Goal: Task Accomplishment & Management: Use online tool/utility

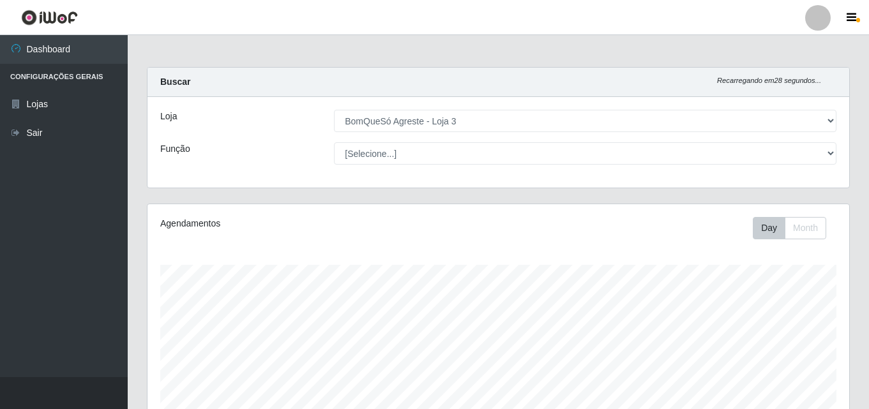
select select "215"
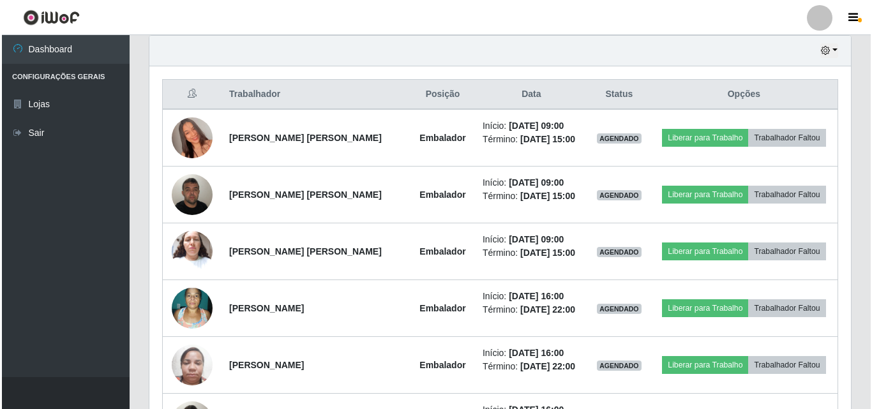
scroll to position [447, 0]
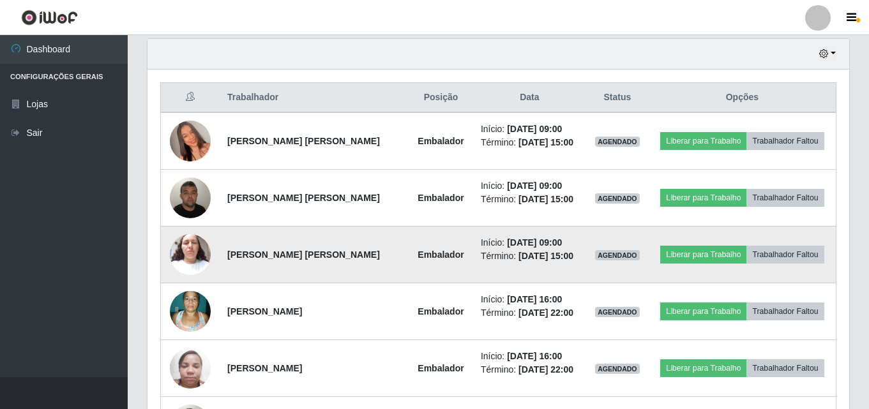
click at [197, 257] on img at bounding box center [190, 254] width 41 height 54
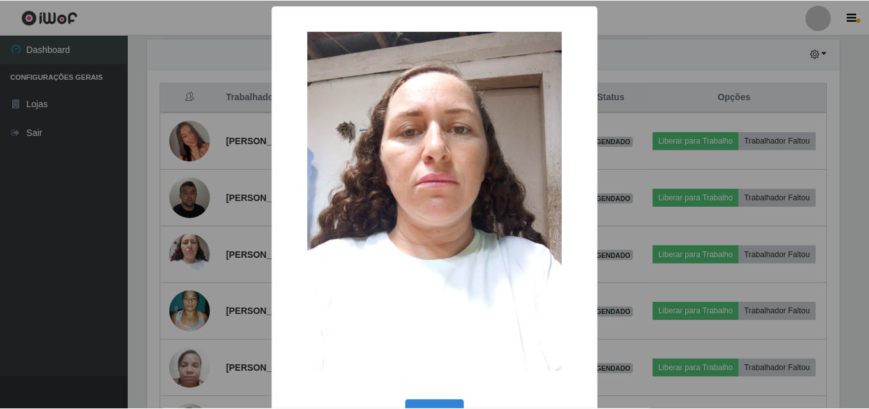
scroll to position [265, 695]
click at [145, 204] on div "× OK Cancel" at bounding box center [436, 204] width 872 height 409
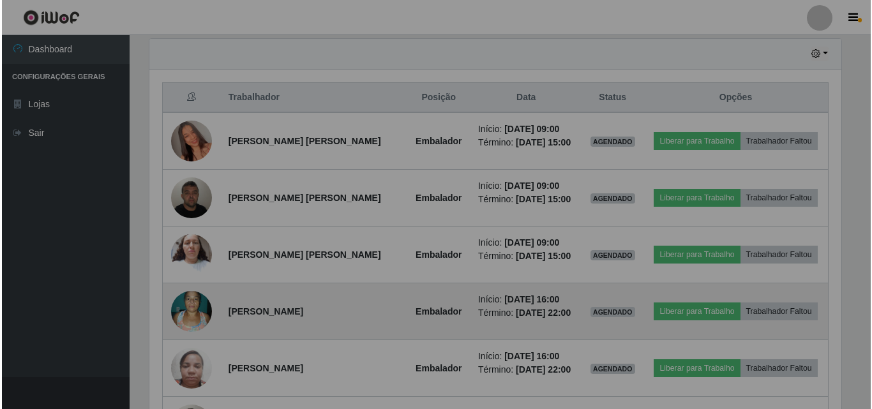
scroll to position [265, 702]
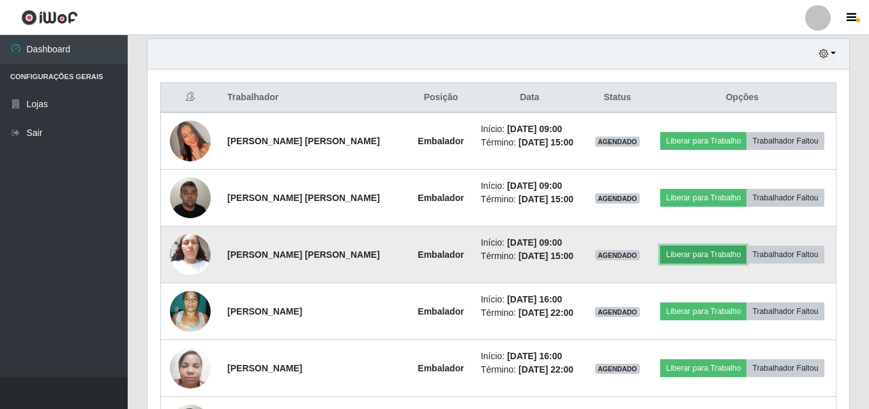
click at [711, 257] on button "Liberar para Trabalho" at bounding box center [703, 255] width 86 height 18
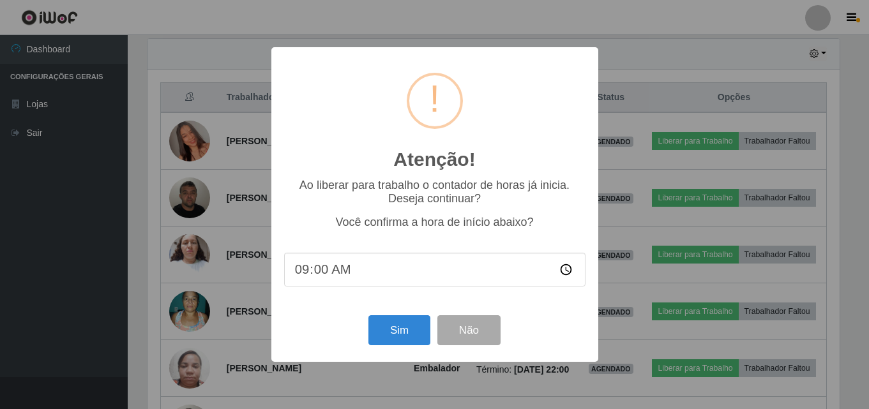
scroll to position [265, 695]
click at [417, 331] on button "Sim" at bounding box center [401, 330] width 62 height 30
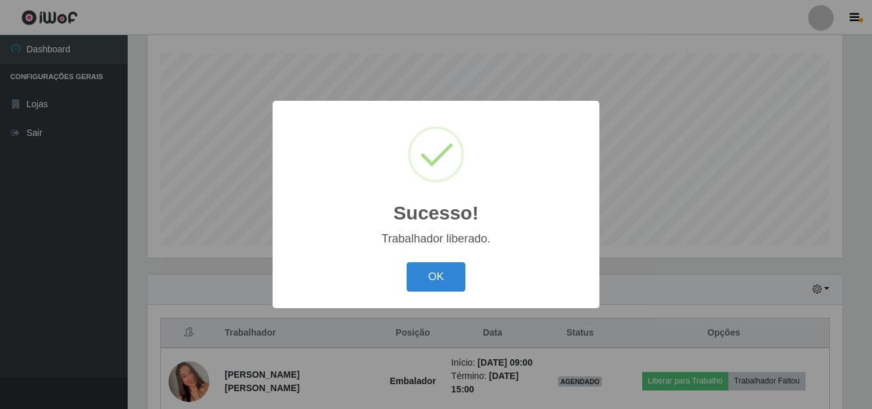
click at [446, 261] on div "OK Cancel" at bounding box center [435, 277] width 301 height 36
click at [446, 274] on button "OK" at bounding box center [436, 277] width 59 height 30
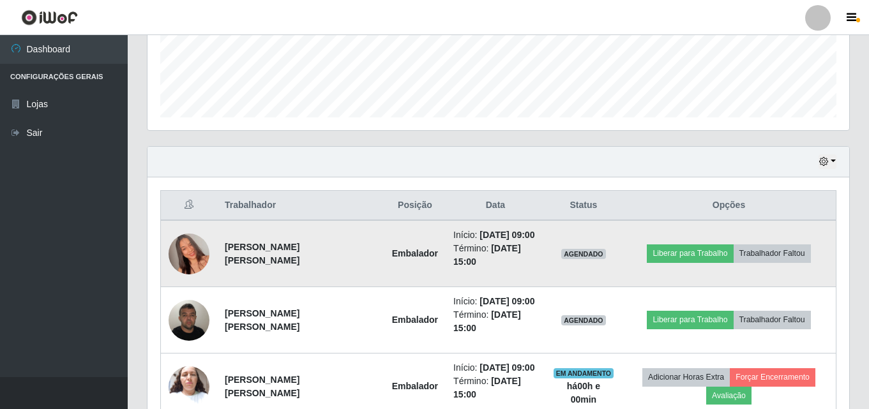
scroll to position [403, 0]
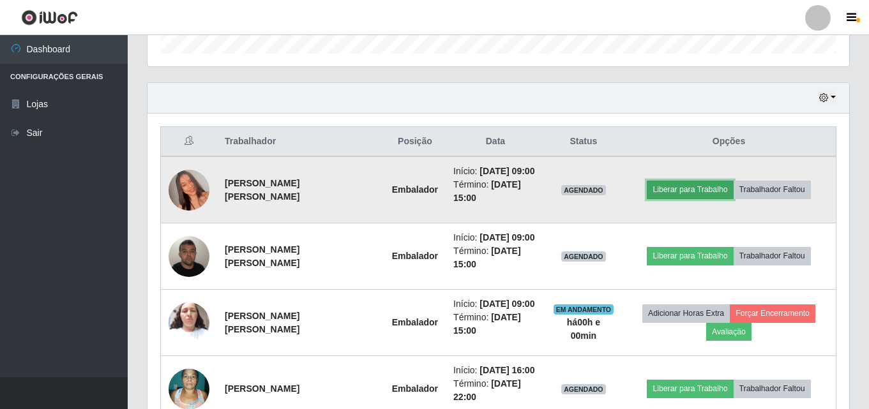
click at [675, 183] on button "Liberar para Trabalho" at bounding box center [690, 190] width 86 height 18
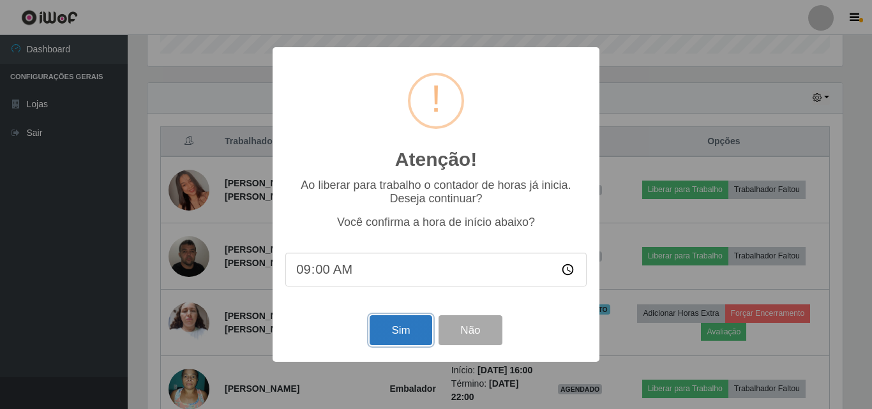
click at [393, 336] on button "Sim" at bounding box center [401, 330] width 62 height 30
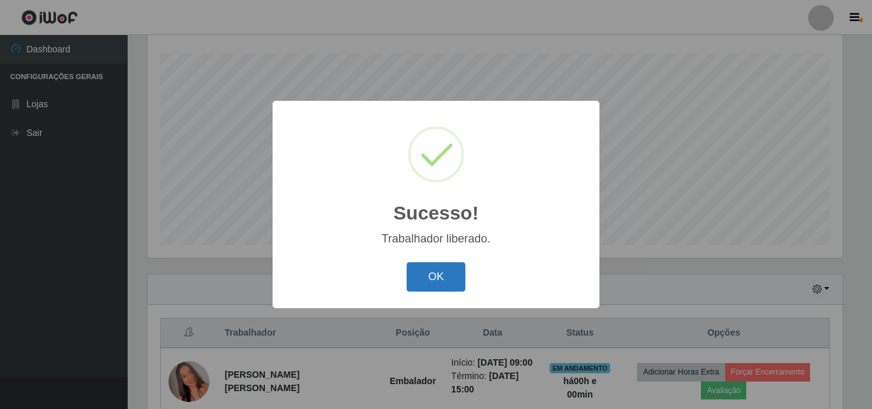
click at [451, 274] on button "OK" at bounding box center [436, 277] width 59 height 30
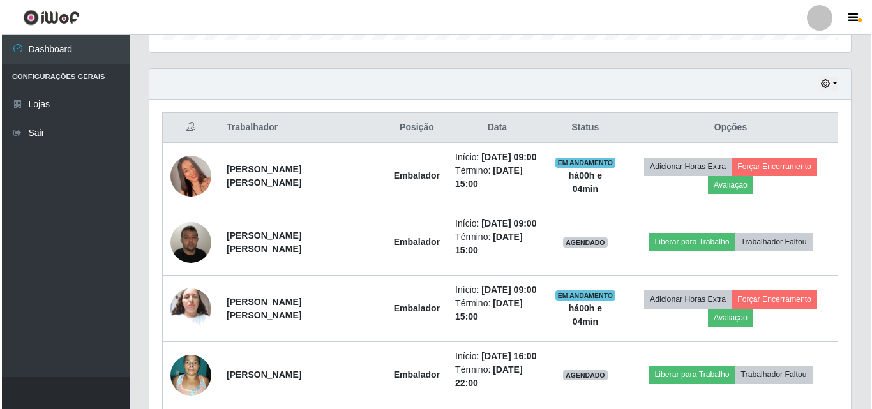
scroll to position [467, 0]
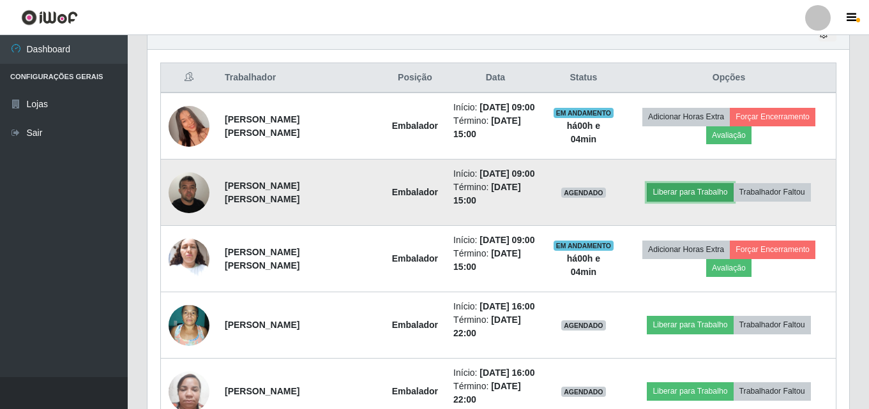
click at [662, 187] on button "Liberar para Trabalho" at bounding box center [690, 192] width 86 height 18
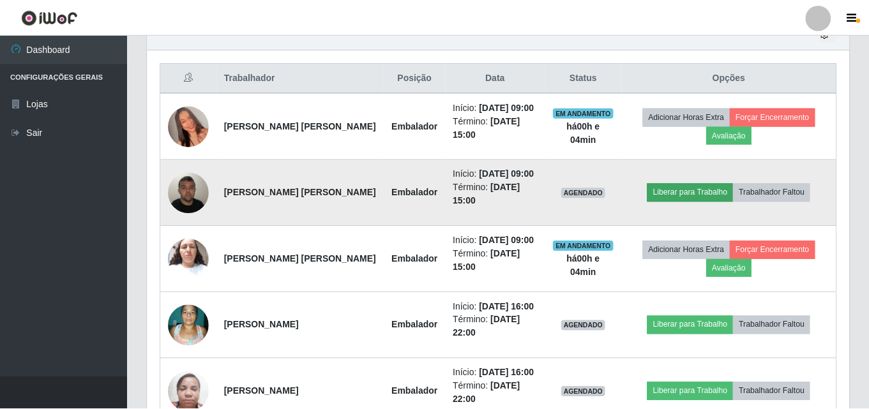
scroll to position [265, 695]
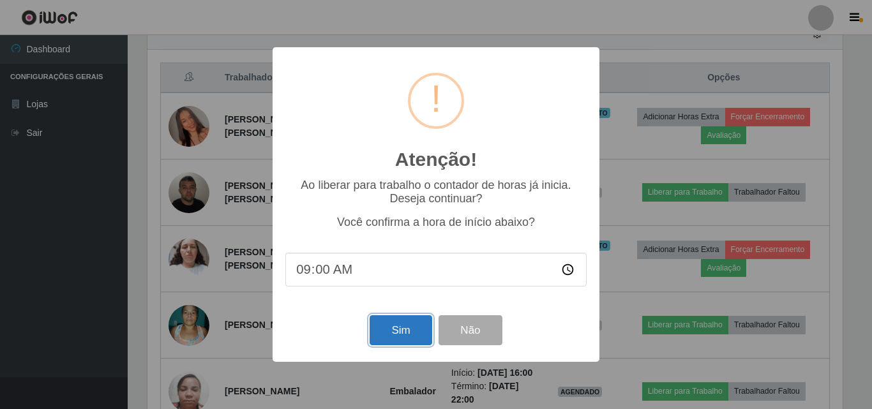
click at [411, 325] on button "Sim" at bounding box center [401, 330] width 62 height 30
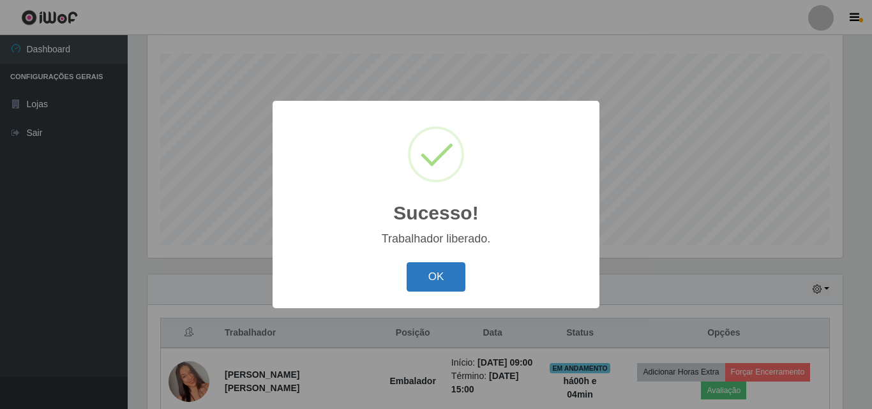
click at [435, 281] on button "OK" at bounding box center [436, 277] width 59 height 30
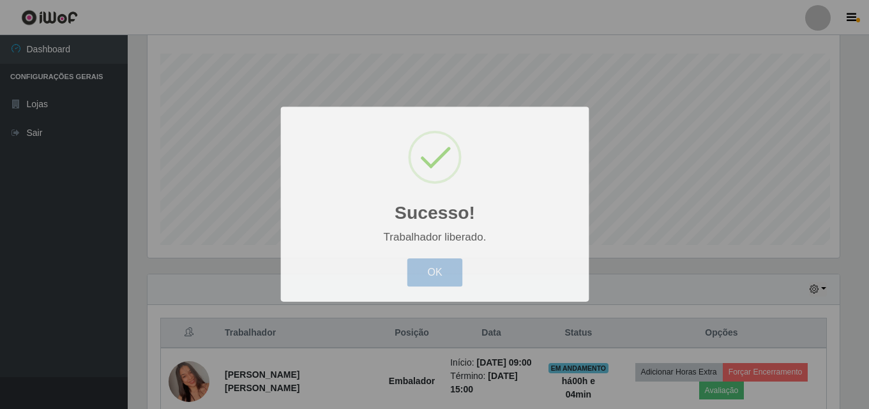
scroll to position [265, 702]
